Goal: Navigation & Orientation: Find specific page/section

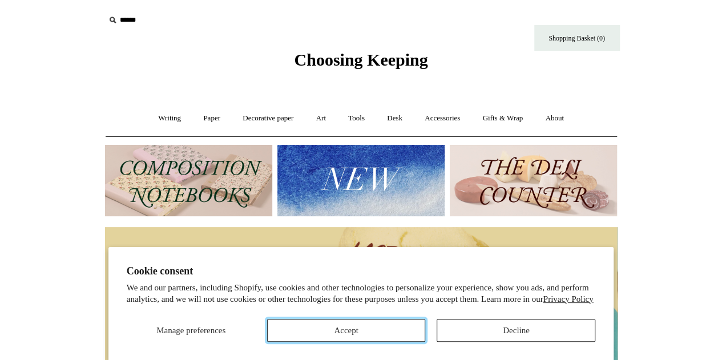
click at [380, 332] on button "Accept" at bounding box center [346, 330] width 159 height 23
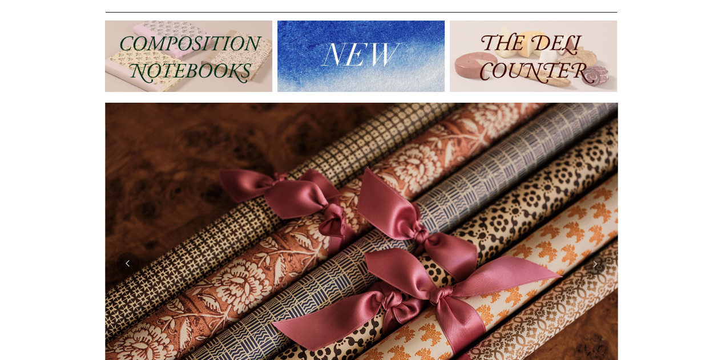
scroll to position [121, 0]
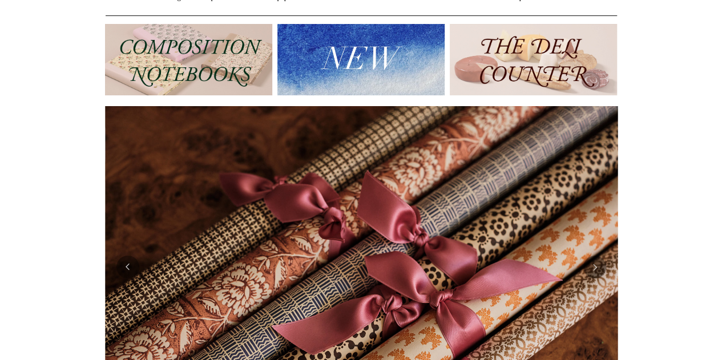
click at [550, 60] on img at bounding box center [533, 59] width 167 height 71
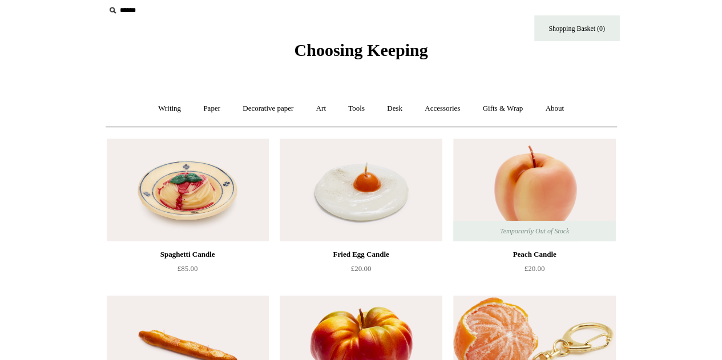
scroll to position [5, 0]
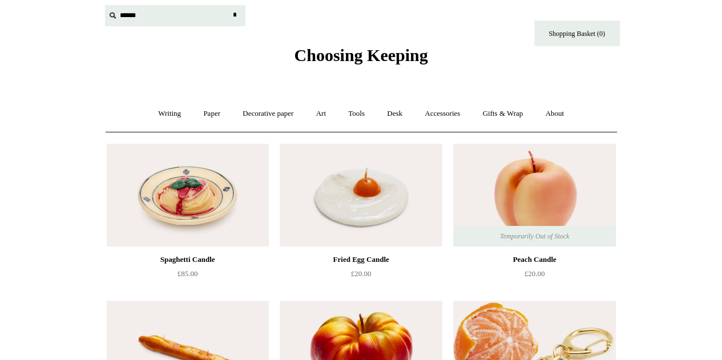
click at [127, 13] on input "text" at bounding box center [175, 15] width 140 height 21
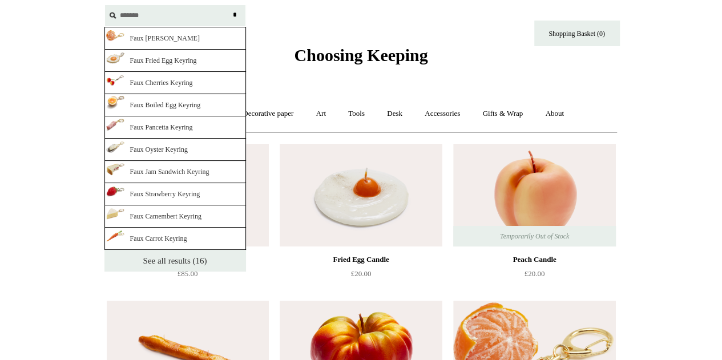
type input "*******"
click at [162, 257] on link "See all results (16)" at bounding box center [175, 261] width 142 height 22
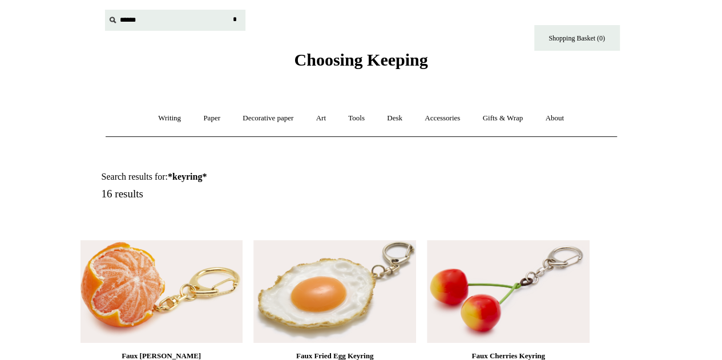
click at [124, 14] on input "text" at bounding box center [175, 20] width 140 height 21
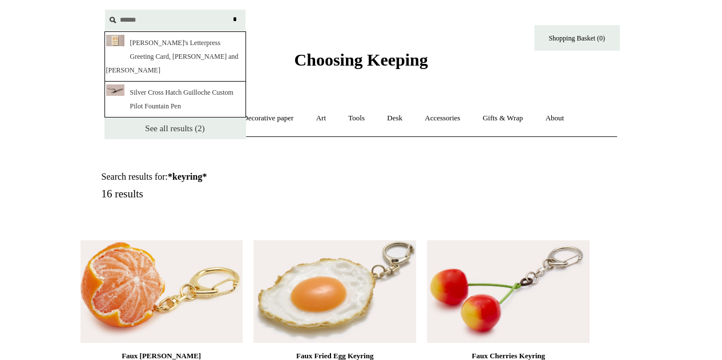
type input "******"
click at [162, 118] on link "See all results (2)" at bounding box center [175, 129] width 142 height 22
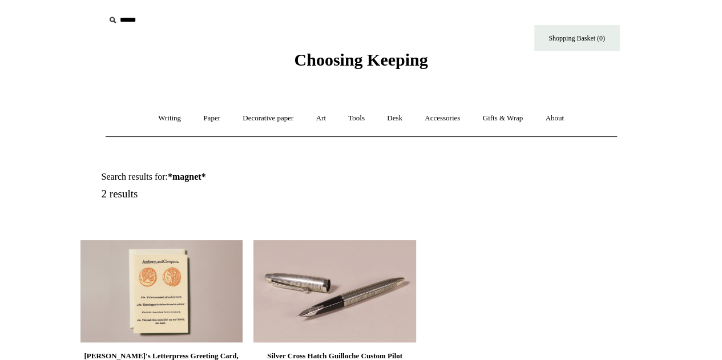
click at [391, 58] on span "Choosing Keeping" at bounding box center [361, 59] width 134 height 19
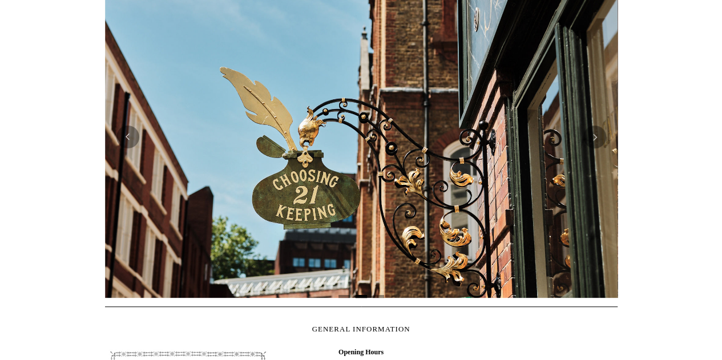
scroll to position [250, 0]
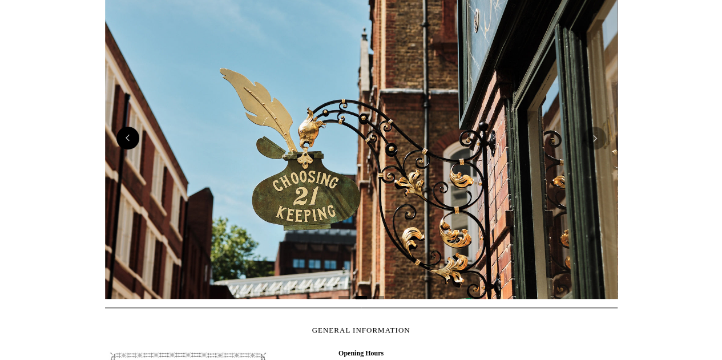
click at [131, 142] on button "Previous" at bounding box center [127, 138] width 23 height 23
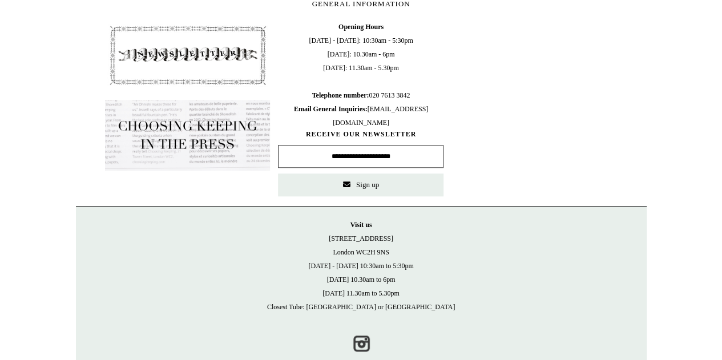
scroll to position [564, 0]
